Goal: Check status: Check status

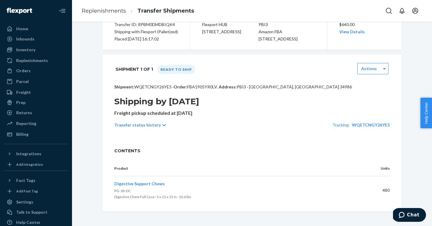
scroll to position [76, 0]
click at [371, 124] on span "WQETCNGY26YE5" at bounding box center [371, 124] width 38 height 5
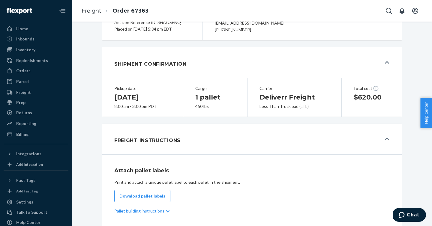
scroll to position [105, 0]
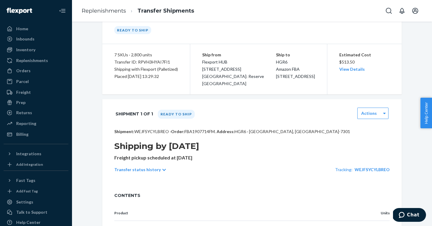
scroll to position [33, 0]
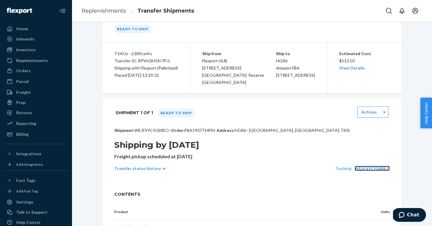
click at [375, 168] on span "WEJFSYCYLBREO" at bounding box center [371, 168] width 35 height 5
